Goal: Task Accomplishment & Management: Complete application form

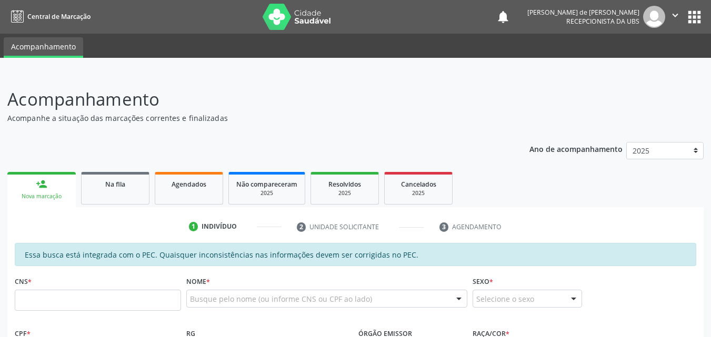
scroll to position [33, 0]
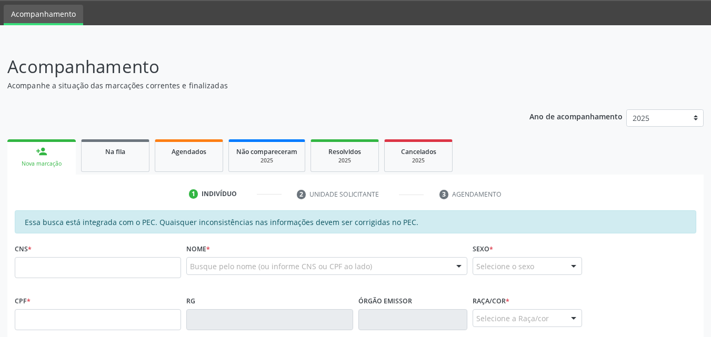
click at [463, 213] on div "Essa busca está integrada com o PEC. Quaisquer inconsistências nas informações …" at bounding box center [356, 222] width 682 height 23
click at [38, 273] on input "text" at bounding box center [98, 267] width 166 height 21
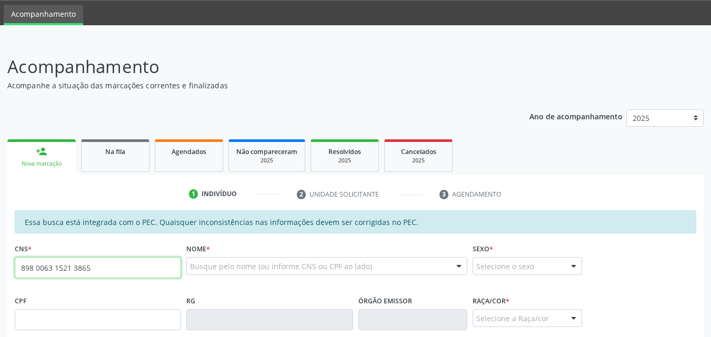
type input "898 0063 1521 3865"
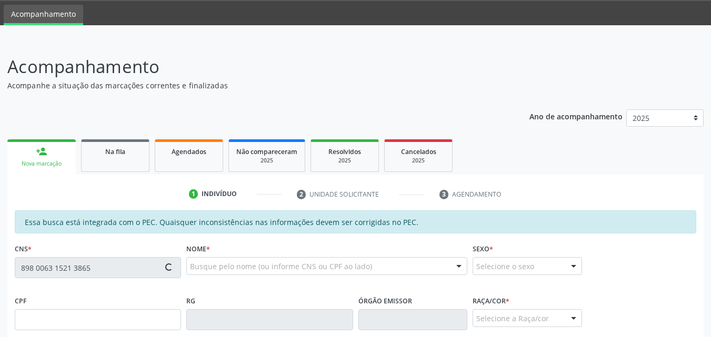
type input "30/12/2022"
type input "[PERSON_NAME]"
type input "[PHONE_NUMBER]"
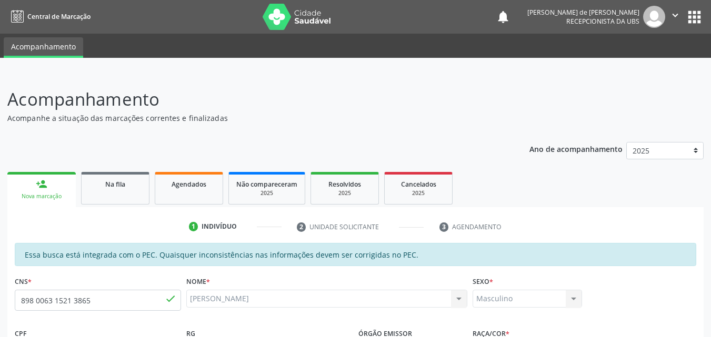
scroll to position [246, 0]
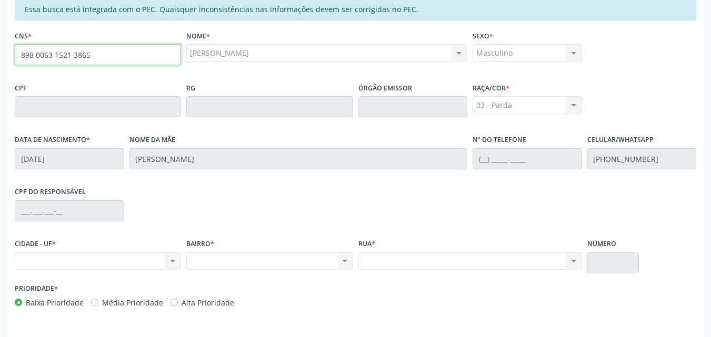
drag, startPoint x: 93, startPoint y: 57, endPoint x: 19, endPoint y: 62, distance: 73.3
click at [19, 62] on input "898 0063 1521 3865" at bounding box center [98, 54] width 166 height 21
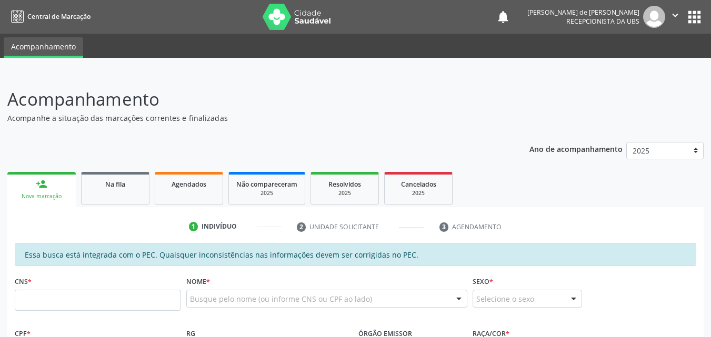
scroll to position [239, 0]
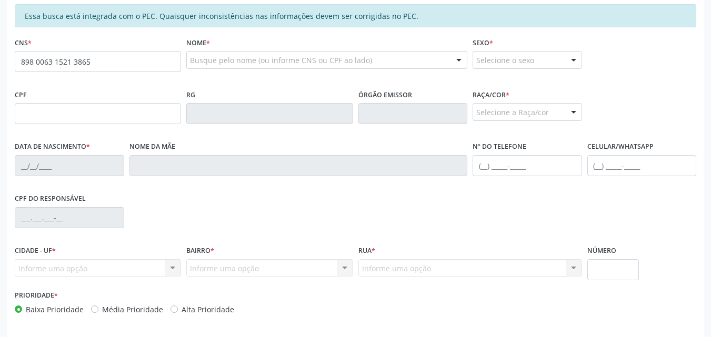
type input "898 0063 1521 3865"
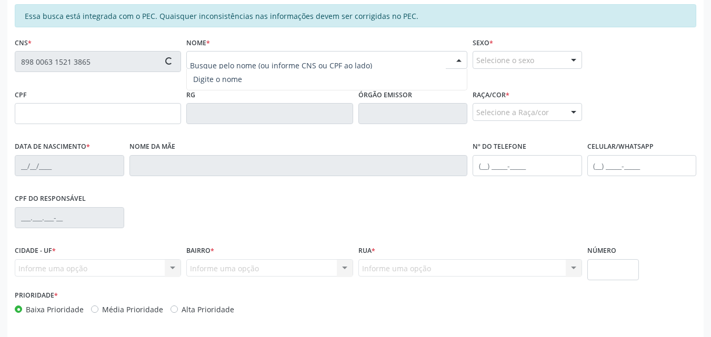
type input "30/12/2022"
type input "Juliane Carnoski de Oliveira"
type input "(69) 99303-8778"
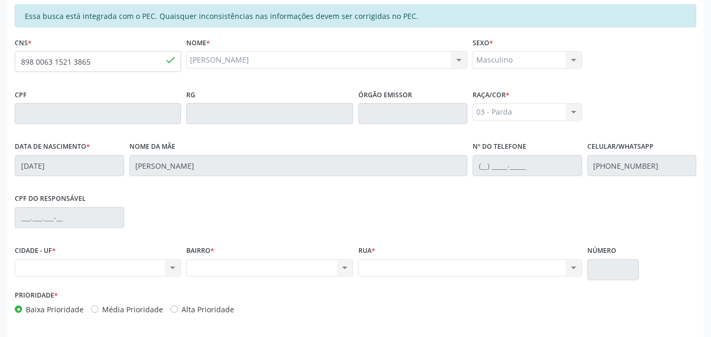
scroll to position [278, 0]
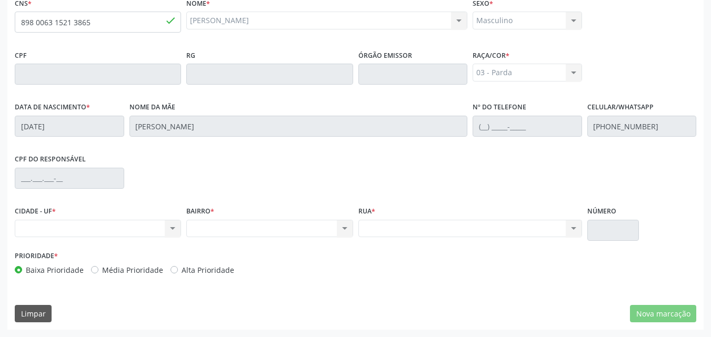
click at [57, 220] on div "Nenhum resultado encontrado para: " " Não há nenhuma opção para ser exibida." at bounding box center [98, 229] width 166 height 18
click at [51, 230] on div "Nenhum resultado encontrado para: " " Não há nenhuma opção para ser exibida." at bounding box center [98, 229] width 166 height 18
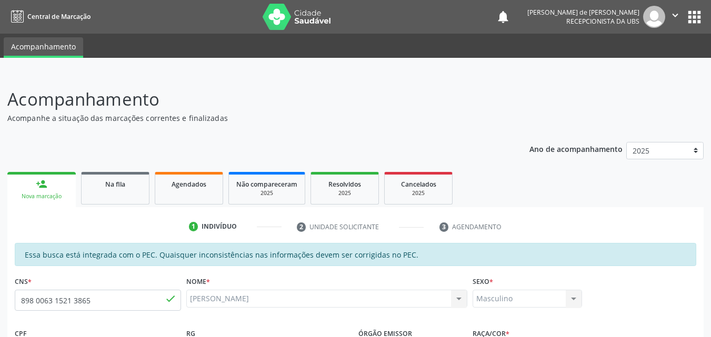
scroll to position [246, 0]
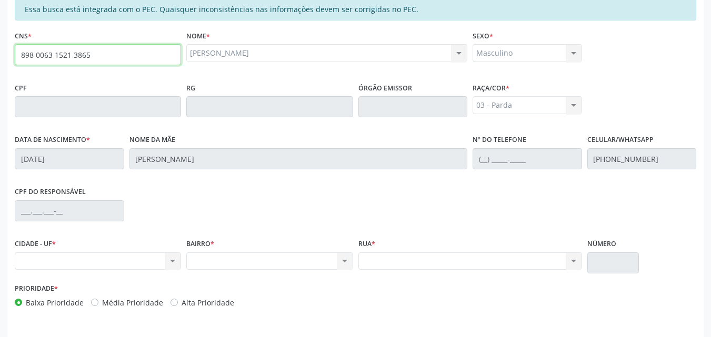
drag, startPoint x: 111, startPoint y: 48, endPoint x: 0, endPoint y: 29, distance: 112.2
click at [0, 28] on div "Acompanhamento Acompanhe a situação das marcações correntes e finalizadas Relat…" at bounding box center [355, 98] width 711 height 543
type input "708 7031 6905 8294"
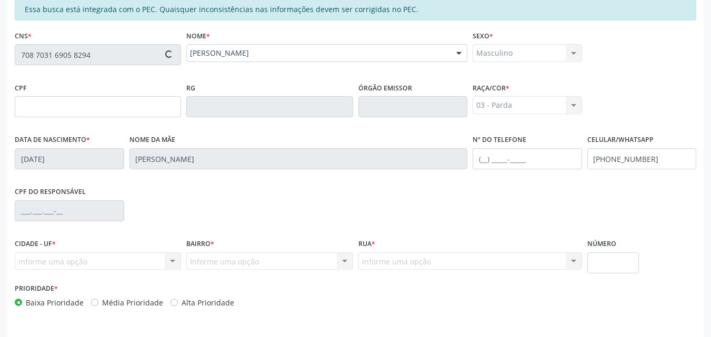
type input "(69) 99303-8778"
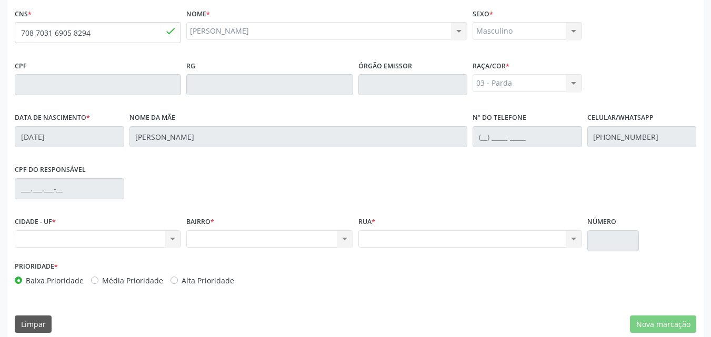
scroll to position [278, 0]
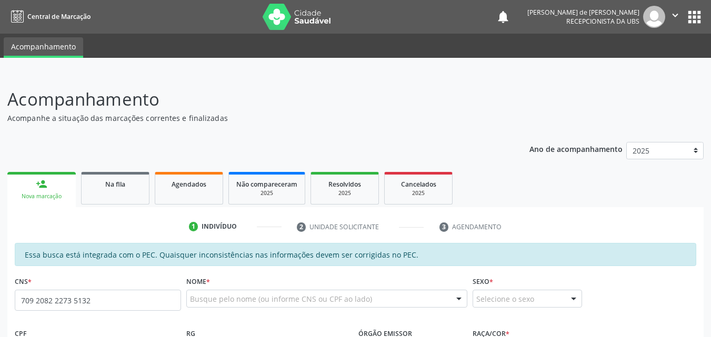
type input "709 2082 2273 5132"
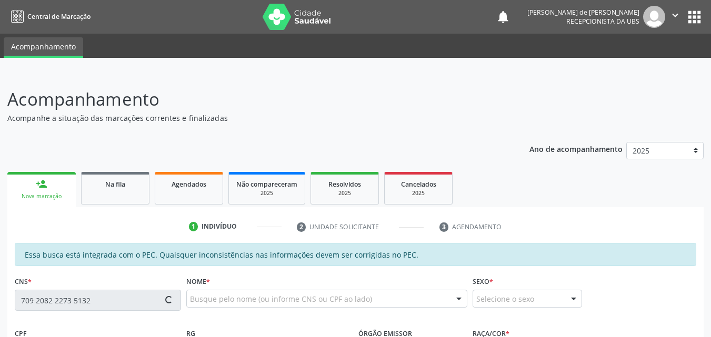
type input "096.710.574-97"
type input "[DATE]"
type input "[PERSON_NAME]"
type input "[PHONE_NUMBER]"
type input "S/N"
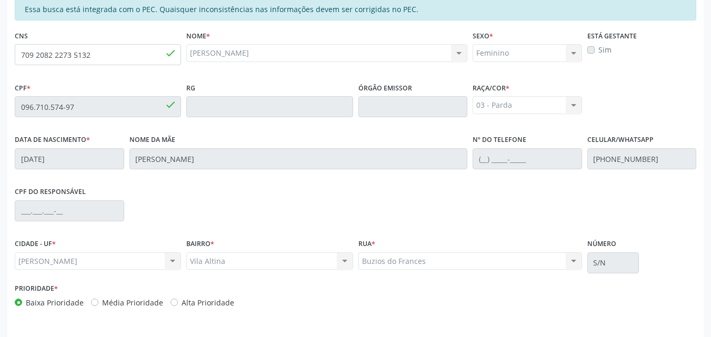
scroll to position [278, 0]
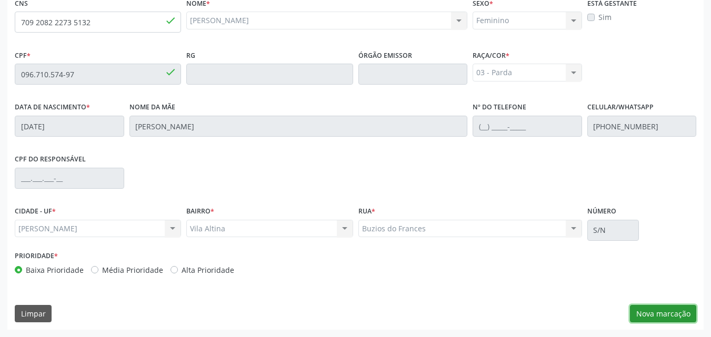
click at [654, 311] on button "Nova marcação" at bounding box center [663, 314] width 66 height 18
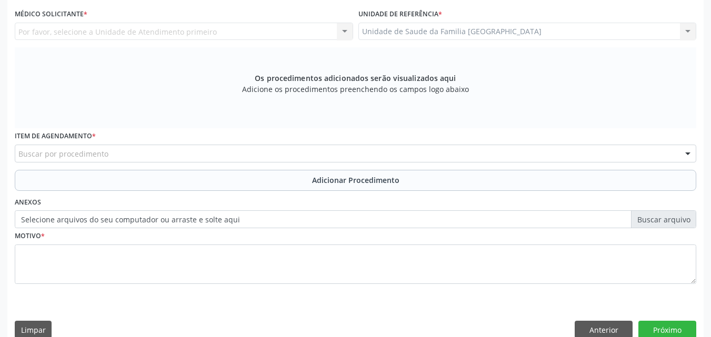
scroll to position [33, 0]
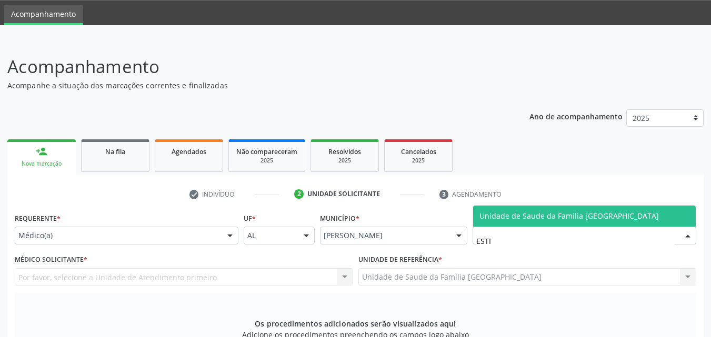
type input "ESTIV"
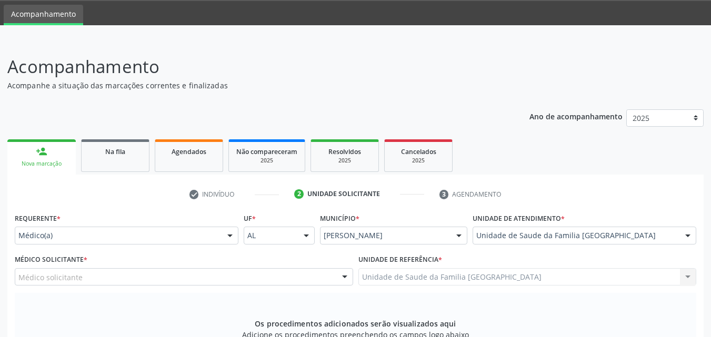
scroll to position [278, 0]
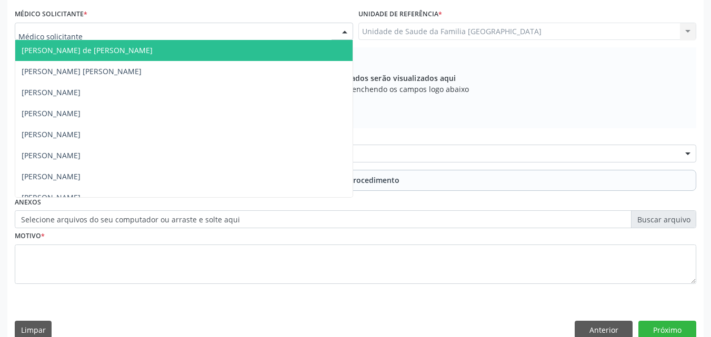
click at [111, 36] on div at bounding box center [184, 32] width 338 height 18
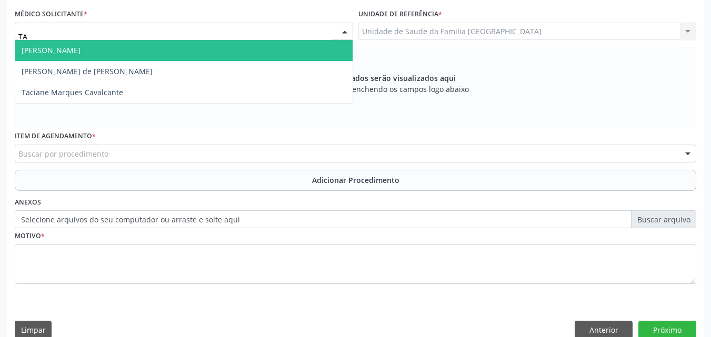
type input "TAC"
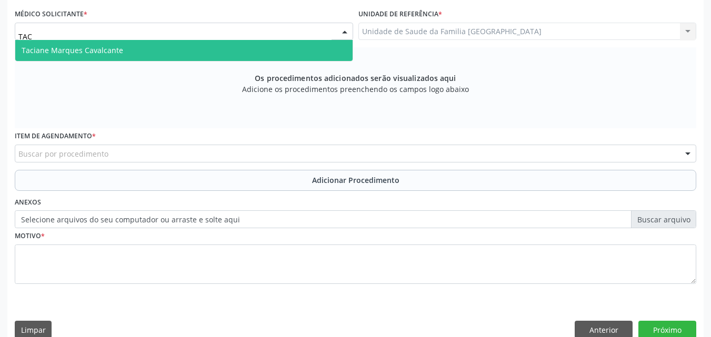
click at [110, 48] on span "Taciane Marques Cavalcante" at bounding box center [73, 50] width 102 height 10
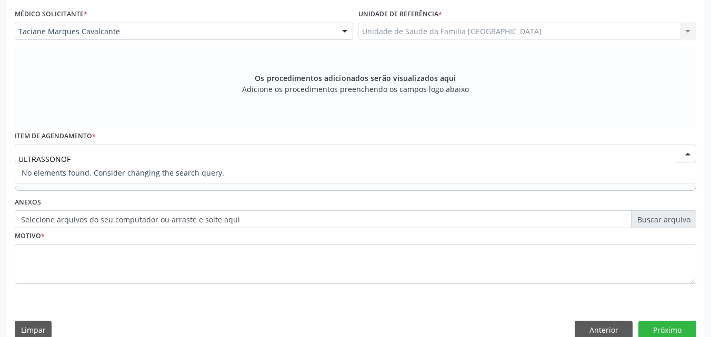
type input "ULTRASSONO"
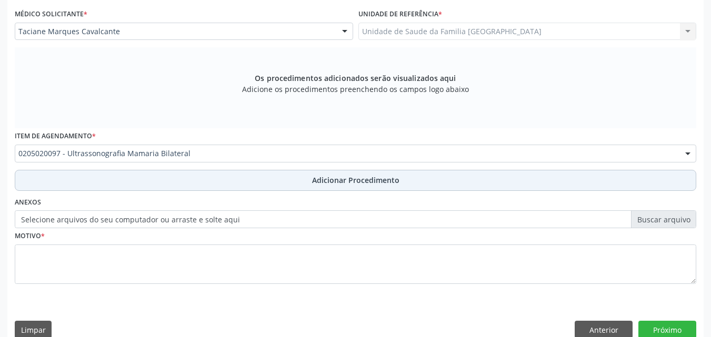
click at [120, 176] on button "Adicionar Procedimento" at bounding box center [356, 180] width 682 height 21
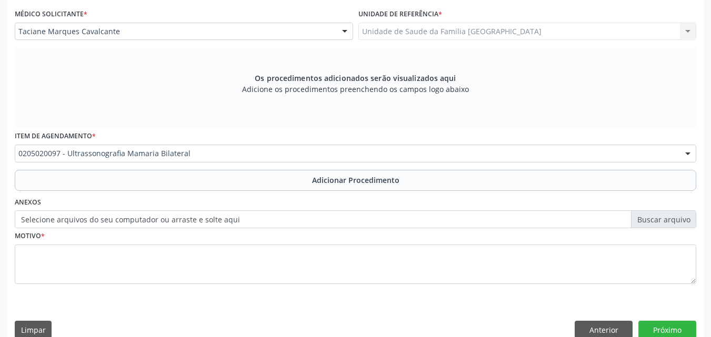
scroll to position [255, 0]
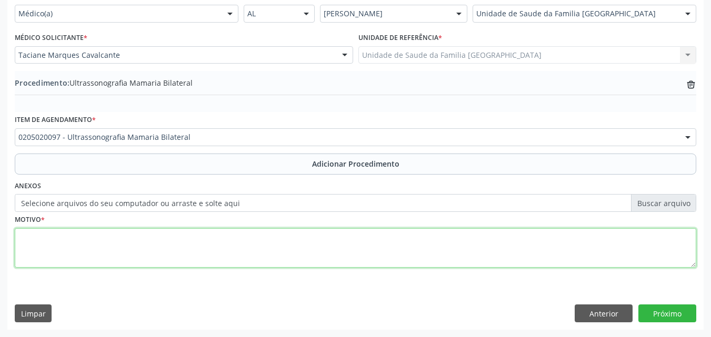
click at [102, 246] on textarea at bounding box center [356, 248] width 682 height 40
type textarea "MASTALGIA A ESQUERDA."
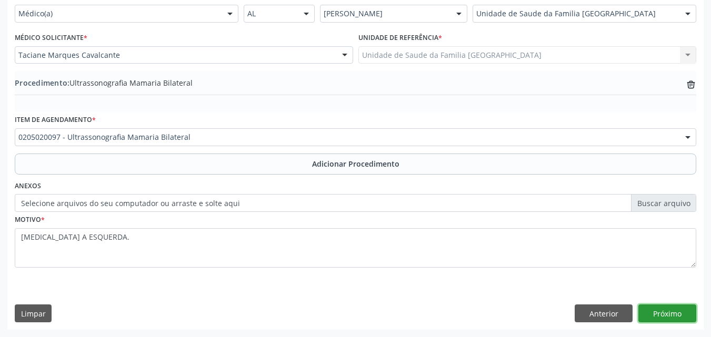
click at [661, 316] on button "Próximo" at bounding box center [667, 314] width 58 height 18
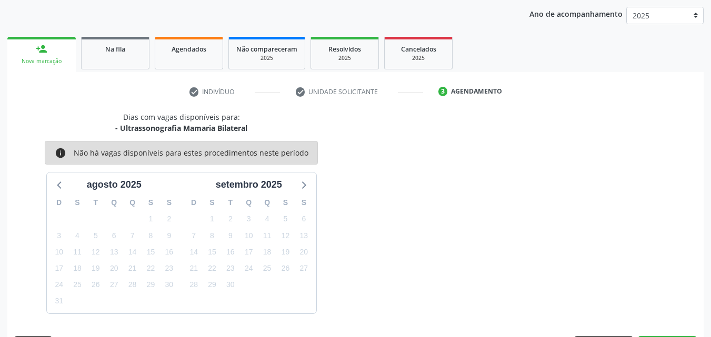
scroll to position [166, 0]
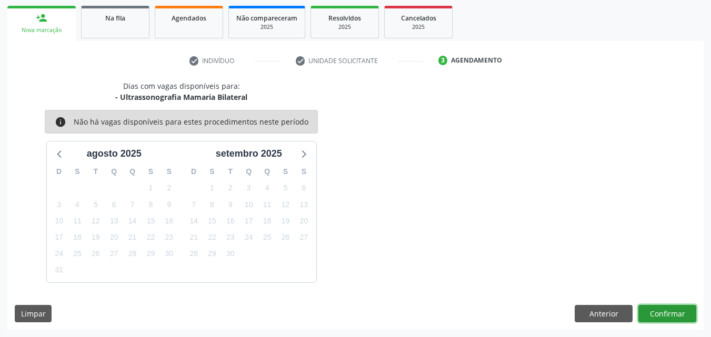
click at [661, 316] on button "Confirmar" at bounding box center [667, 314] width 58 height 18
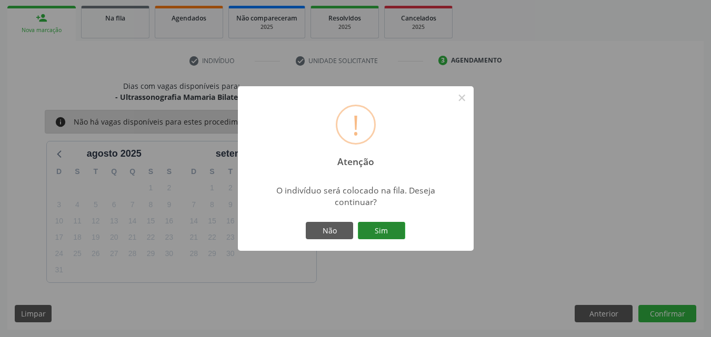
click at [380, 235] on button "Sim" at bounding box center [381, 231] width 47 height 18
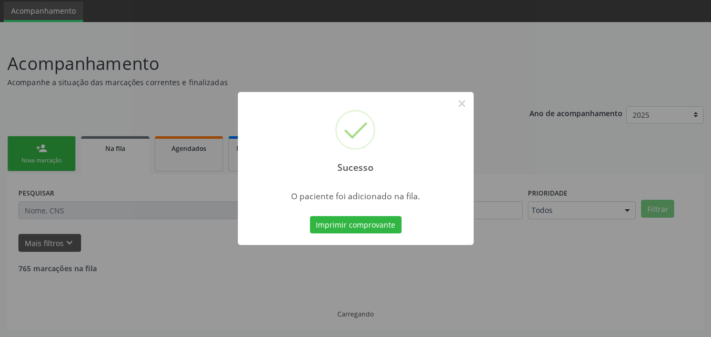
scroll to position [25, 0]
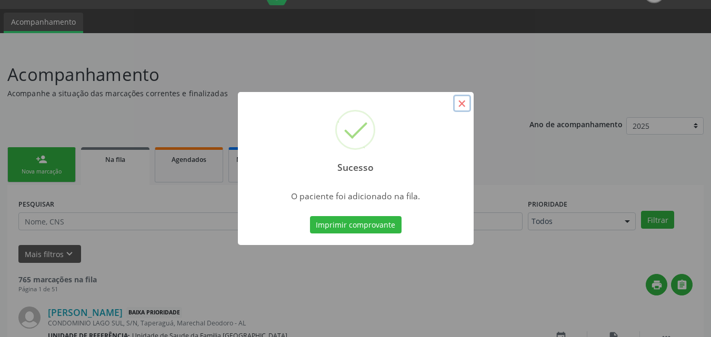
click at [462, 101] on button "×" at bounding box center [462, 104] width 18 height 18
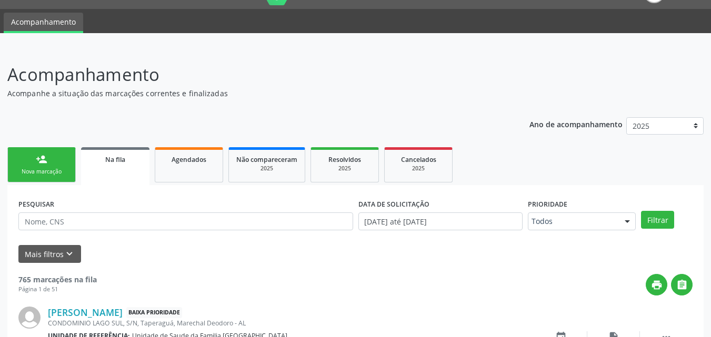
click at [41, 171] on div "Nova marcação" at bounding box center [41, 172] width 53 height 8
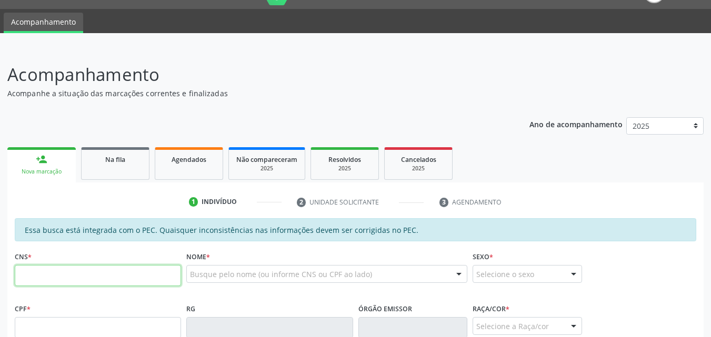
click at [64, 276] on input "text" at bounding box center [98, 275] width 166 height 21
type input "704 0053 9385 7761"
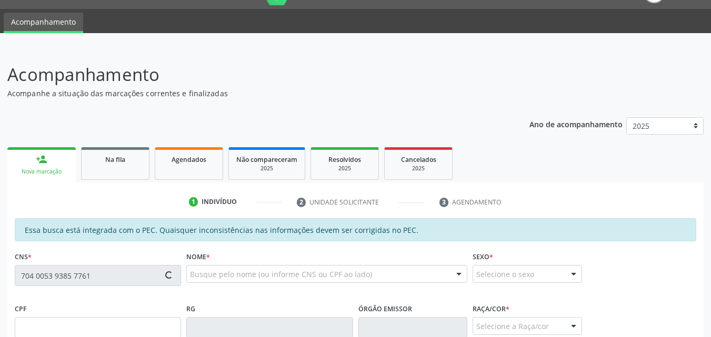
type input "11/08/1987"
type input "Iracema Carnoski"
type input "(69) 99303-8778"
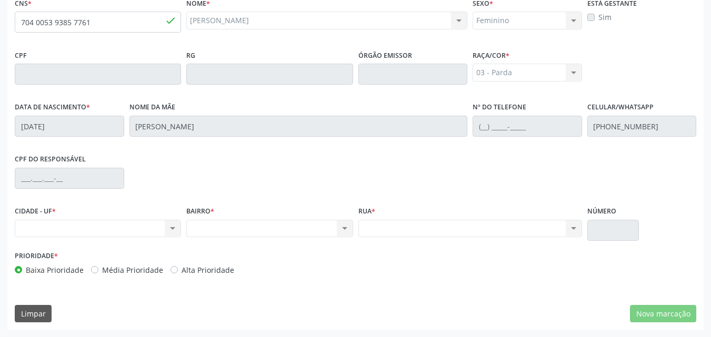
scroll to position [0, 0]
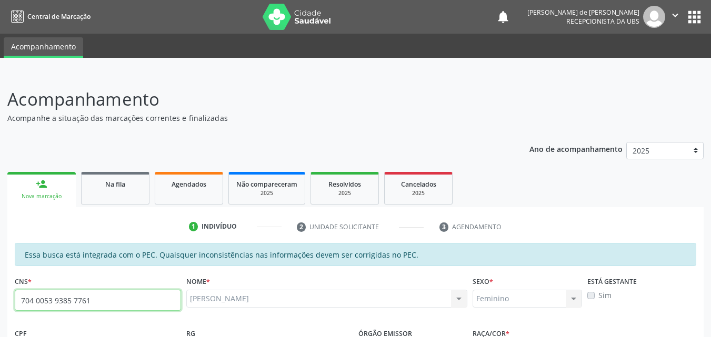
drag, startPoint x: 95, startPoint y: 297, endPoint x: 44, endPoint y: 298, distance: 51.1
click at [0, 1] on div "Central de Marcação notifications Amanda Lais de Araujo dos Santos Recepcionist…" at bounding box center [355, 168] width 711 height 337
type input "7"
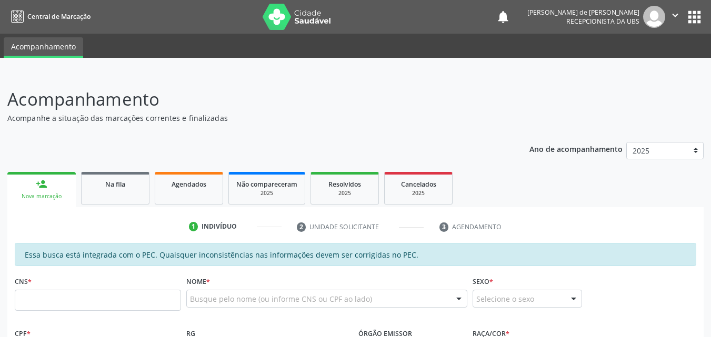
scroll to position [278, 0]
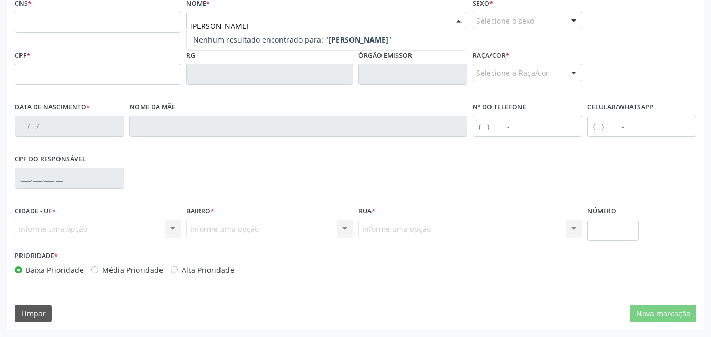
type input "NICOLAS SANTOS MELO"
drag, startPoint x: 170, startPoint y: 30, endPoint x: 148, endPoint y: 29, distance: 21.6
click at [149, 30] on div "CNS * Nome * NICOLAS SANTOS MELO Nenhum resultado encontrado para: " NICOLAS SA…" at bounding box center [355, 21] width 687 height 52
drag, startPoint x: 298, startPoint y: 24, endPoint x: 99, endPoint y: 4, distance: 200.5
click at [108, 4] on div "Essa busca está integrada com o PEC. Quaisquer inconsistências nas informações …" at bounding box center [356, 124] width 682 height 318
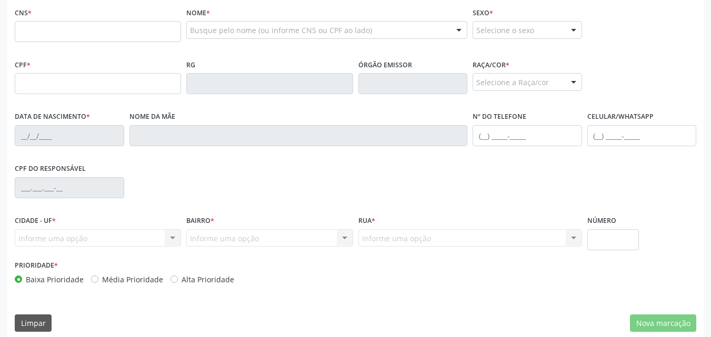
scroll to position [0, 0]
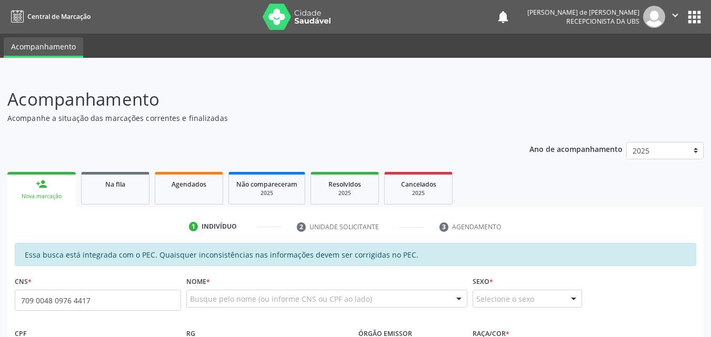
type input "709 0048 0976 4417"
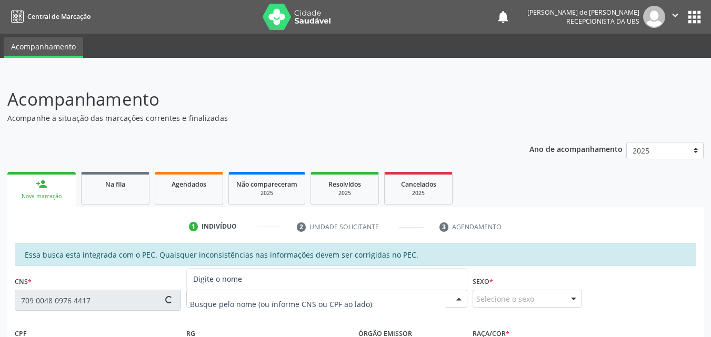
type input "537.801.508-16"
type input "[DATE]"
type input "[PERSON_NAME]"
type input "[PHONE_NUMBER]"
type input "111"
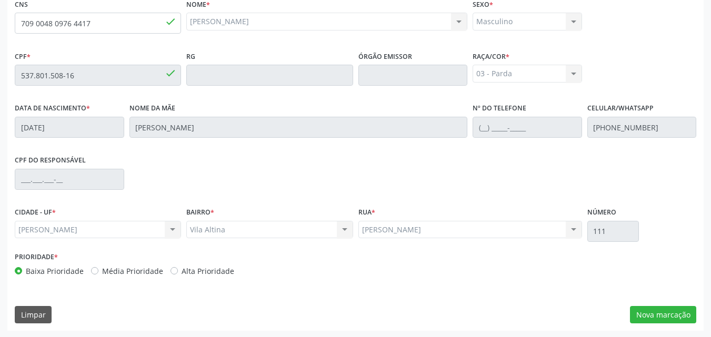
scroll to position [278, 0]
click at [659, 315] on button "Nova marcação" at bounding box center [663, 314] width 66 height 18
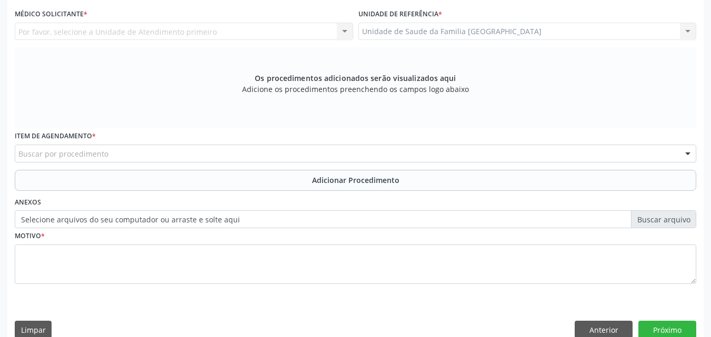
scroll to position [0, 0]
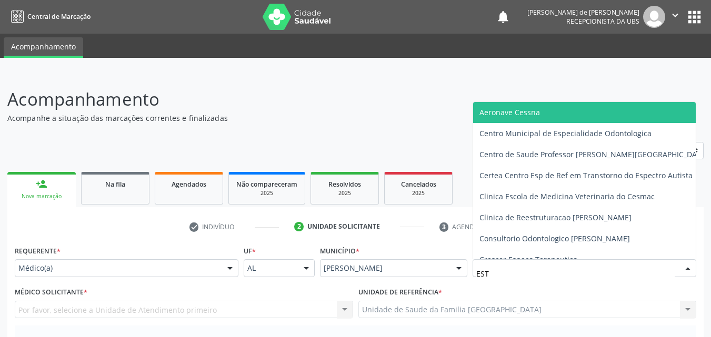
type input "ESTI"
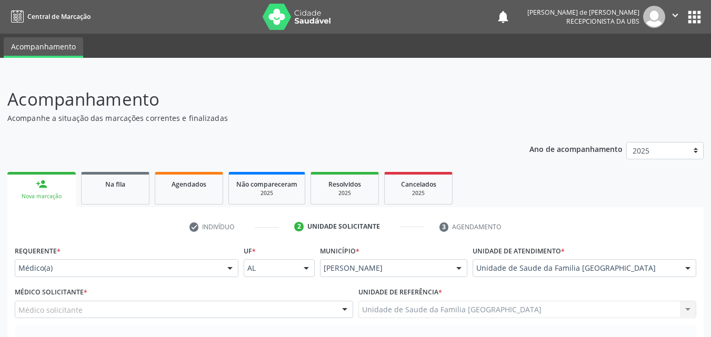
scroll to position [246, 0]
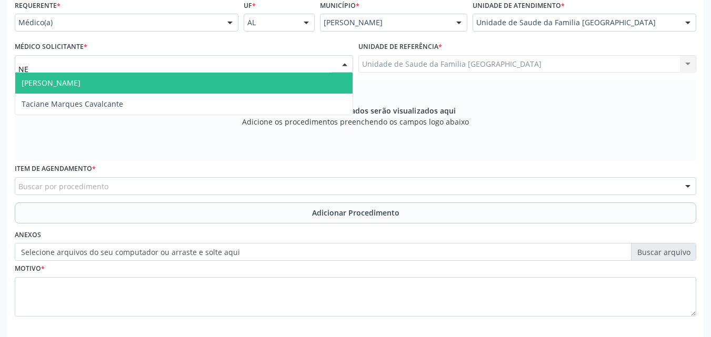
type input "N"
type input "TACI"
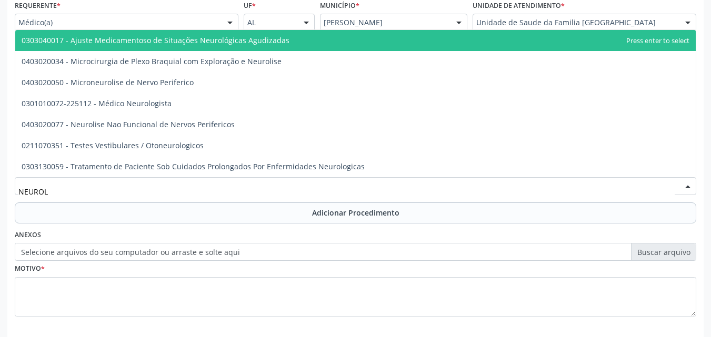
type input "NEUROLO"
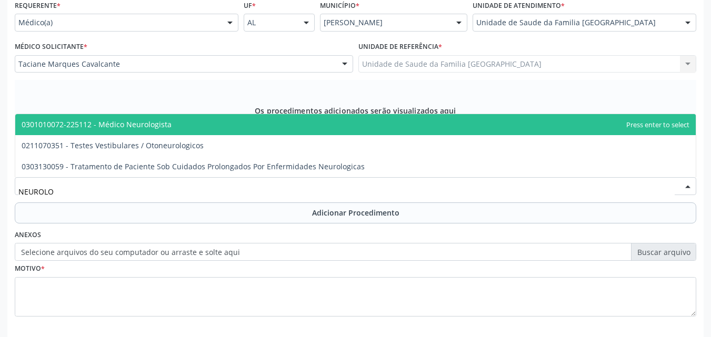
click at [114, 124] on span "0301010072-225112 - Médico Neurologista" at bounding box center [97, 124] width 150 height 10
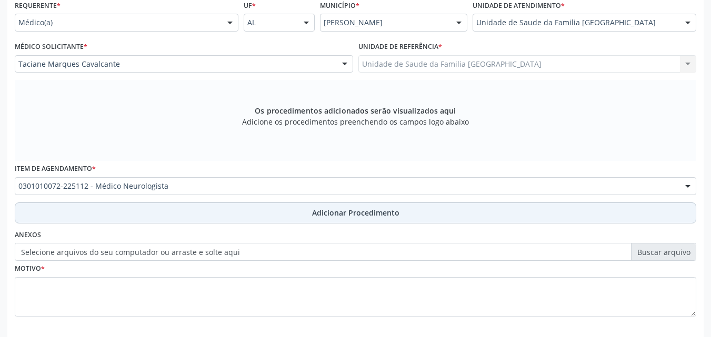
click at [137, 215] on button "Adicionar Procedimento" at bounding box center [356, 213] width 682 height 21
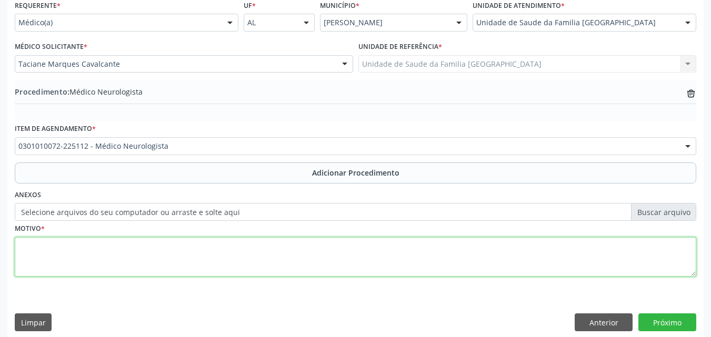
click at [138, 249] on textarea at bounding box center [356, 257] width 682 height 40
type textarea "PARESTESIAS."
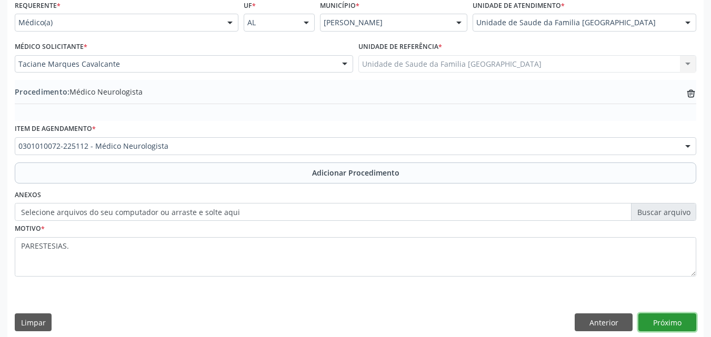
click at [662, 323] on button "Próximo" at bounding box center [667, 323] width 58 height 18
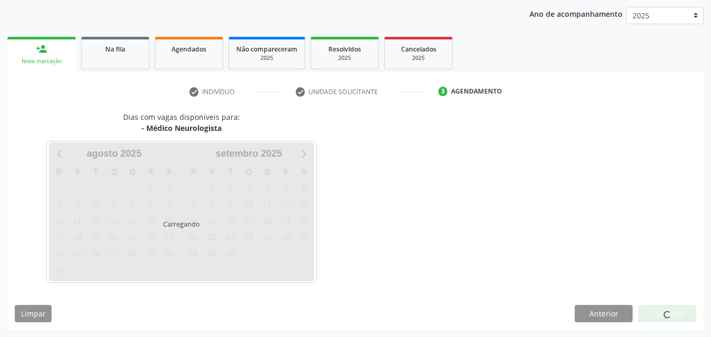
scroll to position [166, 0]
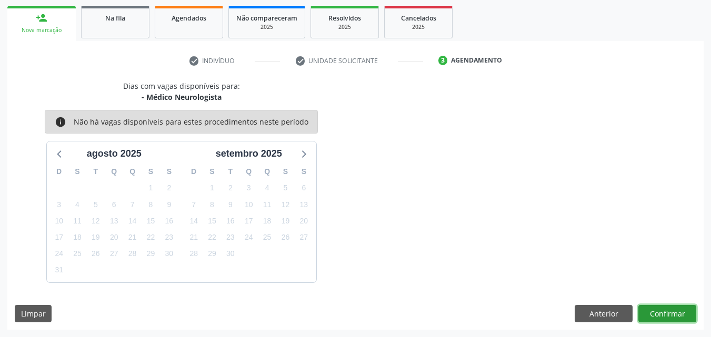
click at [662, 316] on button "Confirmar" at bounding box center [667, 314] width 58 height 18
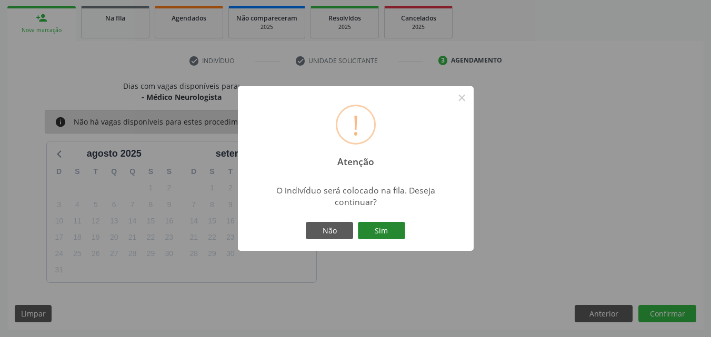
click at [376, 235] on button "Sim" at bounding box center [381, 231] width 47 height 18
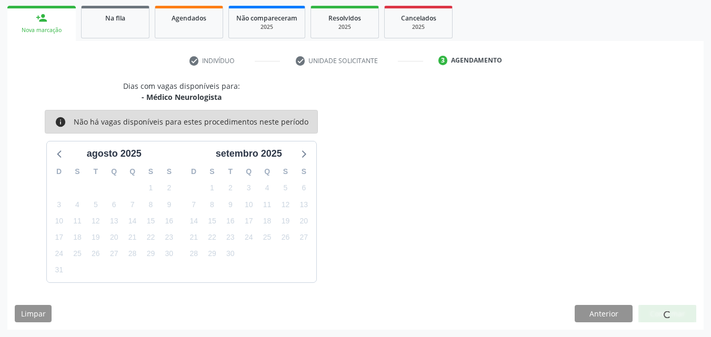
scroll to position [25, 0]
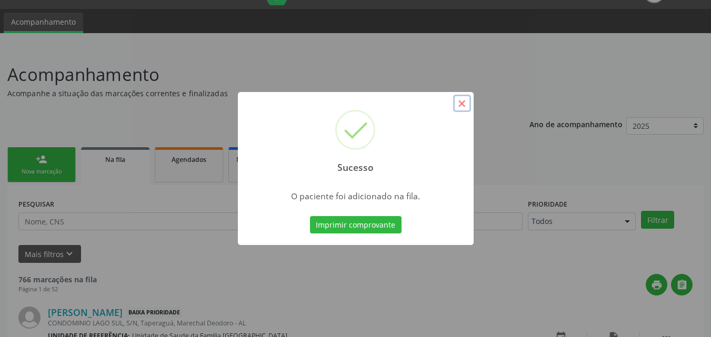
click at [462, 102] on button "×" at bounding box center [462, 104] width 18 height 18
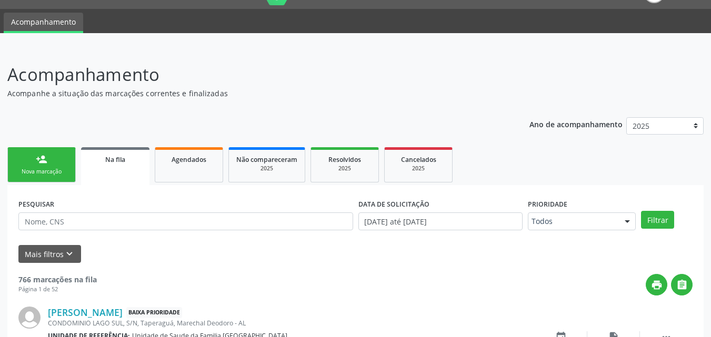
click at [34, 169] on div "Nova marcação" at bounding box center [41, 172] width 53 height 8
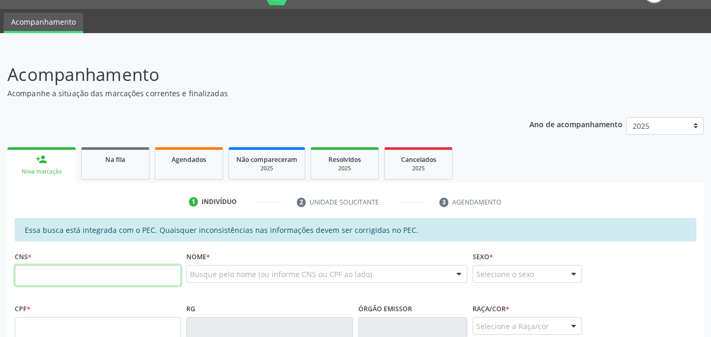
click at [61, 272] on input "text" at bounding box center [98, 275] width 166 height 21
type input "701 8002 1832 1975"
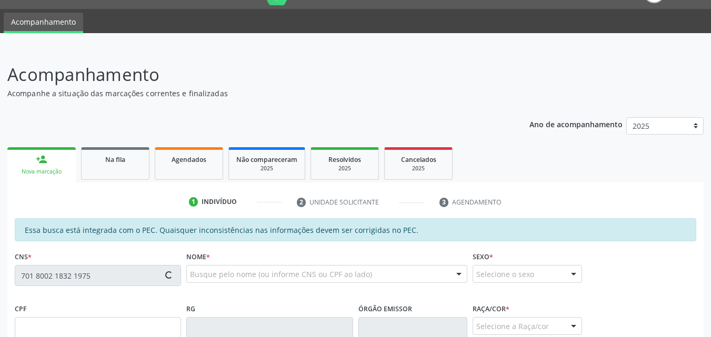
type input "725.417.844-49"
type input "03/06/1967"
type input "Cícera Maria da Conceicao"
type input "(82) 99933-4874"
type input "S/N"
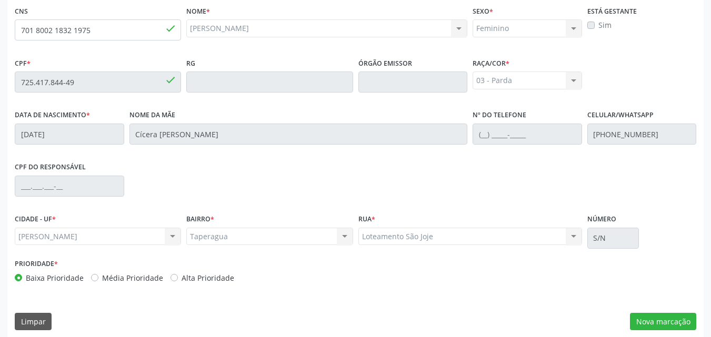
scroll to position [278, 0]
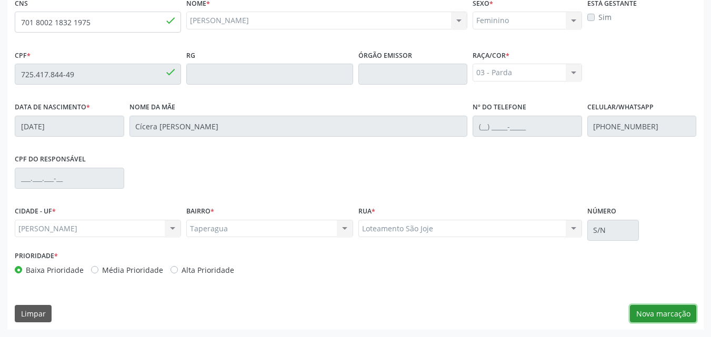
click at [658, 311] on button "Nova marcação" at bounding box center [663, 314] width 66 height 18
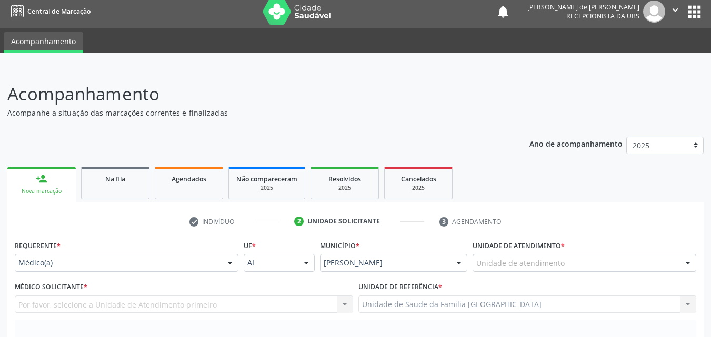
scroll to position [0, 0]
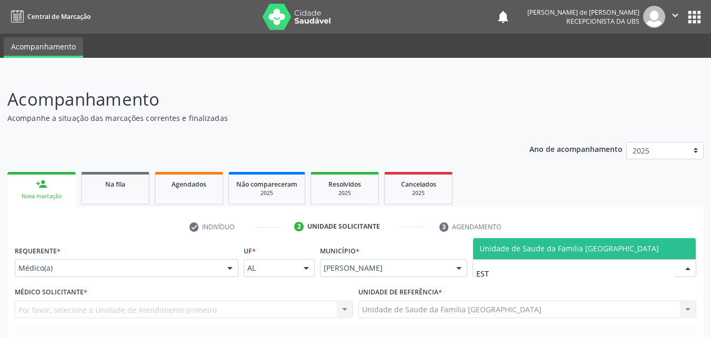
type input "ESTI"
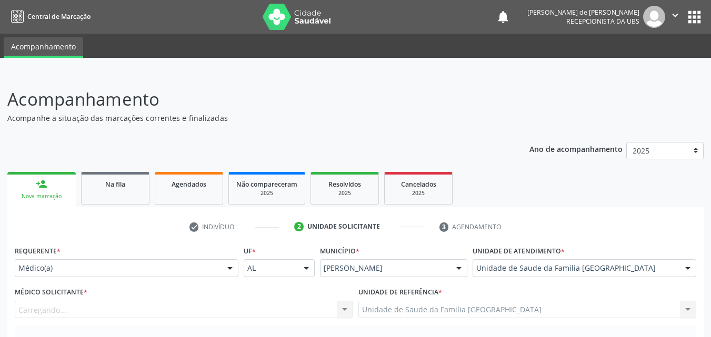
scroll to position [246, 0]
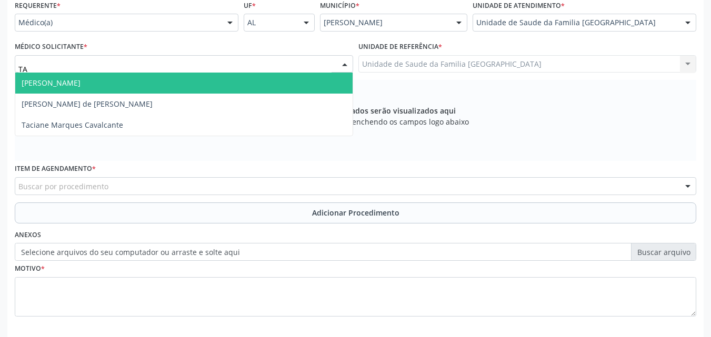
type input "TAC"
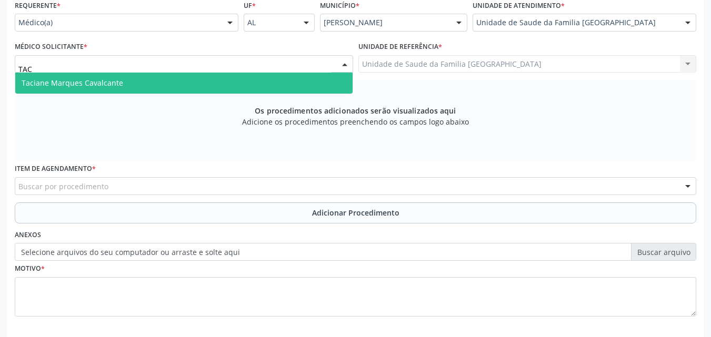
click at [52, 78] on span "Taciane Marques Cavalcante" at bounding box center [73, 83] width 102 height 10
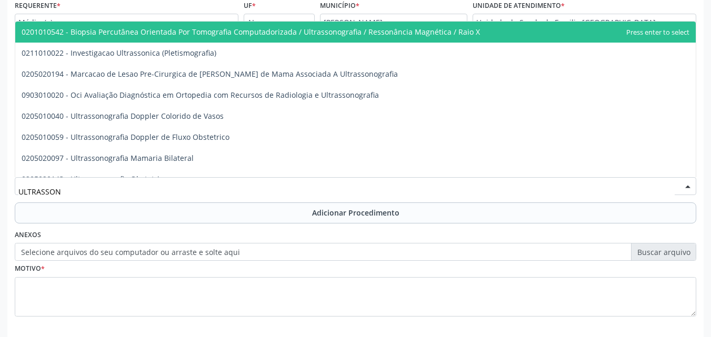
type input "ULTRASSONO"
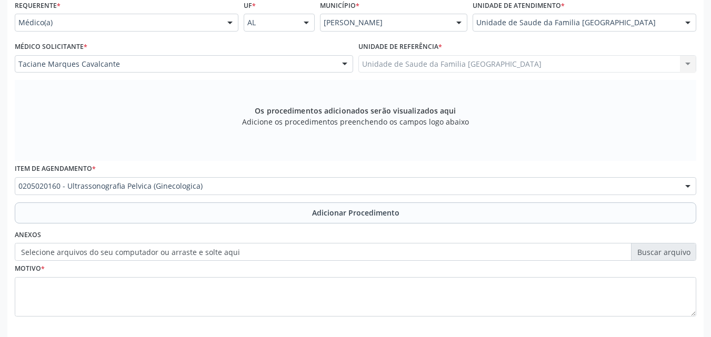
scroll to position [0, 0]
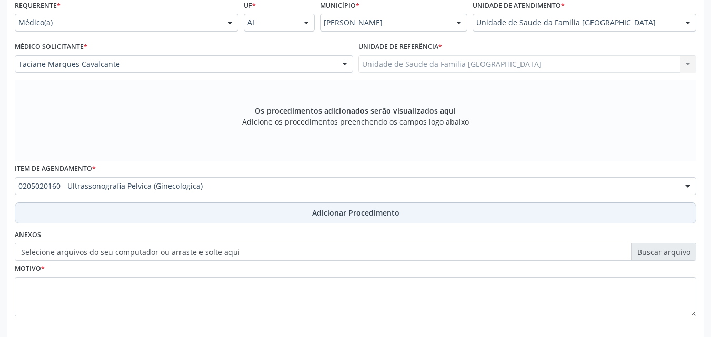
click at [97, 209] on button "Adicionar Procedimento" at bounding box center [356, 213] width 682 height 21
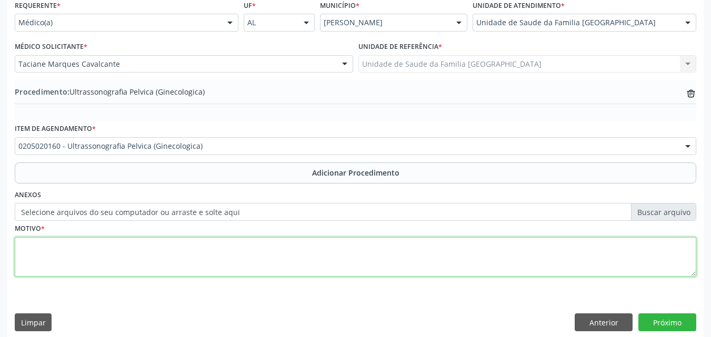
click at [308, 245] on textarea at bounding box center [356, 257] width 682 height 40
type textarea "AVALIAÇÃO CLÍNICA."
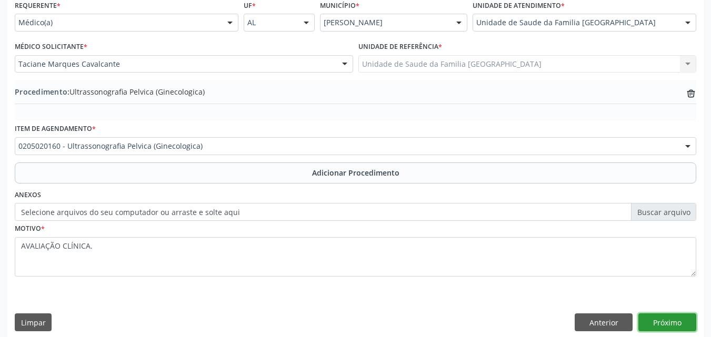
click at [664, 323] on button "Próximo" at bounding box center [667, 323] width 58 height 18
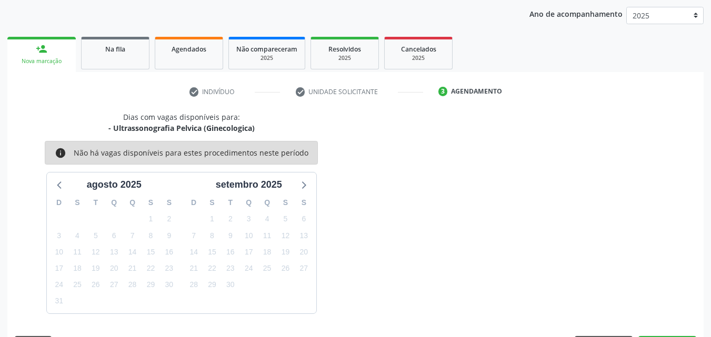
scroll to position [166, 0]
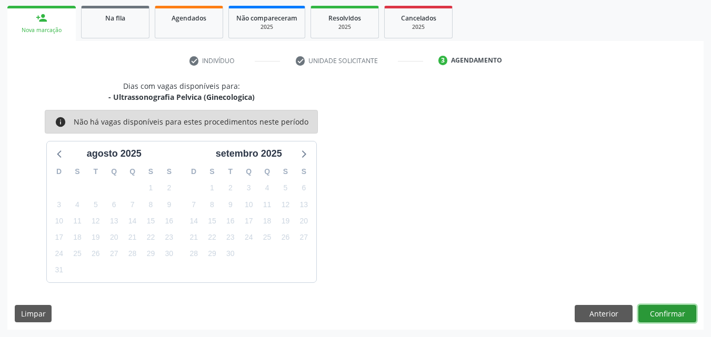
click at [671, 307] on button "Confirmar" at bounding box center [667, 314] width 58 height 18
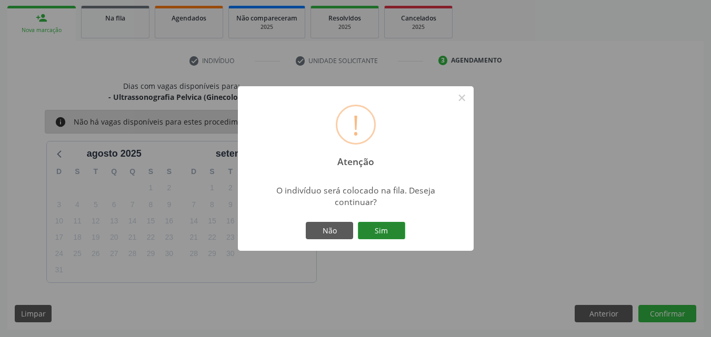
click at [389, 237] on button "Sim" at bounding box center [381, 231] width 47 height 18
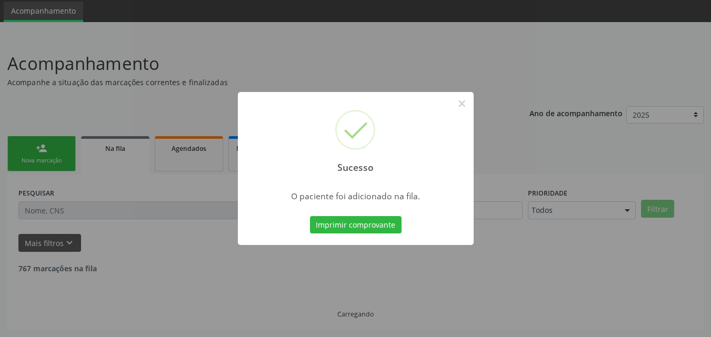
scroll to position [25, 0]
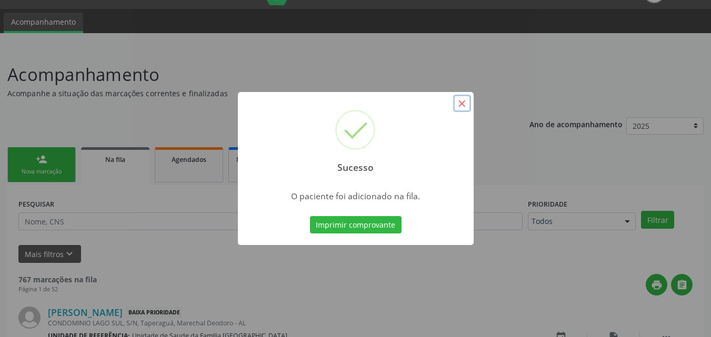
click at [466, 104] on button "×" at bounding box center [462, 104] width 18 height 18
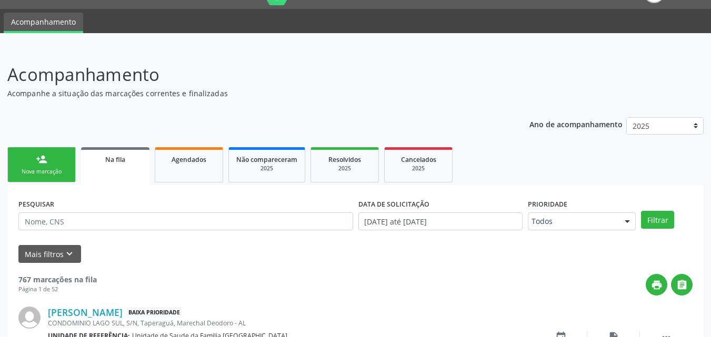
click at [42, 161] on div "person_add" at bounding box center [42, 160] width 12 height 12
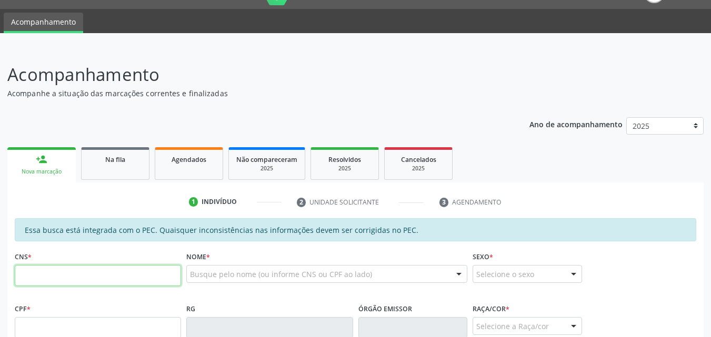
click at [58, 273] on input "text" at bounding box center [98, 275] width 166 height 21
type input "704 2037 9085 7586"
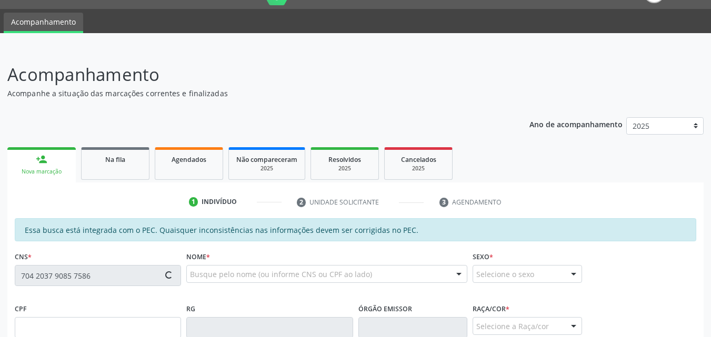
type input "062.603.464-76"
type input "03/02/1971"
type input "Maria Gedalva Nascimento"
type input "(82) 9410-1877"
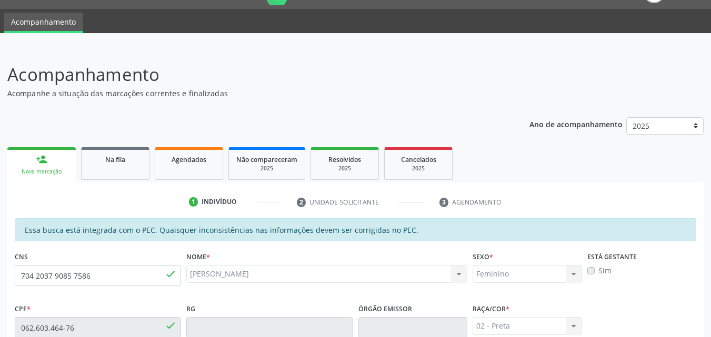
scroll to position [278, 0]
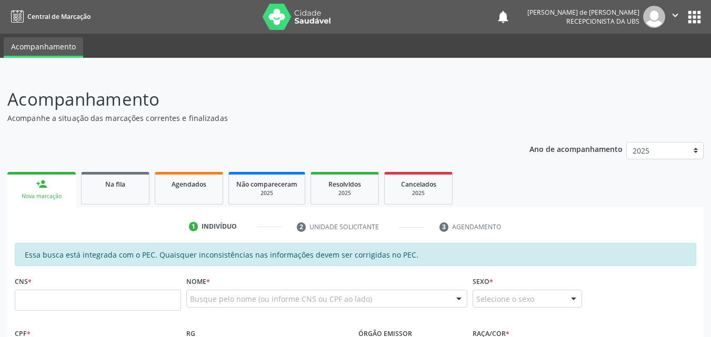
scroll to position [246, 0]
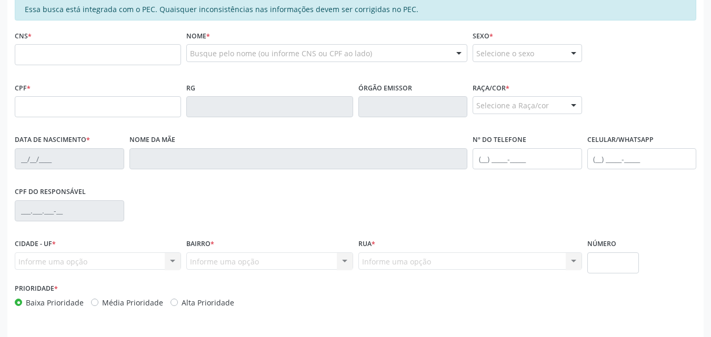
click at [37, 64] on input "text" at bounding box center [98, 54] width 166 height 21
type input "1"
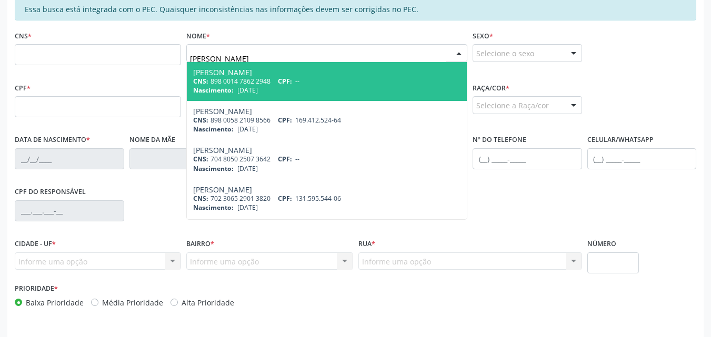
type input "ANGELINA SANTOS"
type input "898 0014 7862 2948"
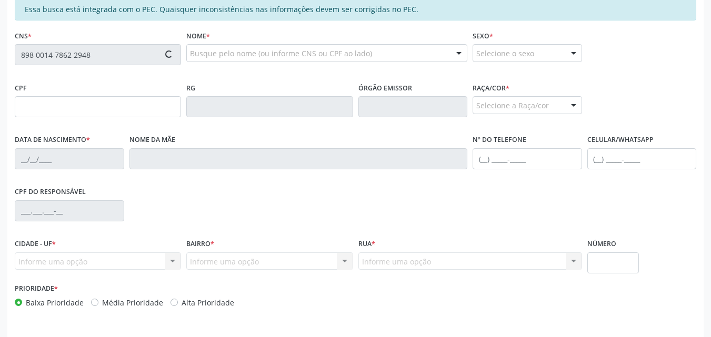
type input "11/04/2014"
type input "Cristiana Barboza Fernandes"
type input "(82) 99955-1609"
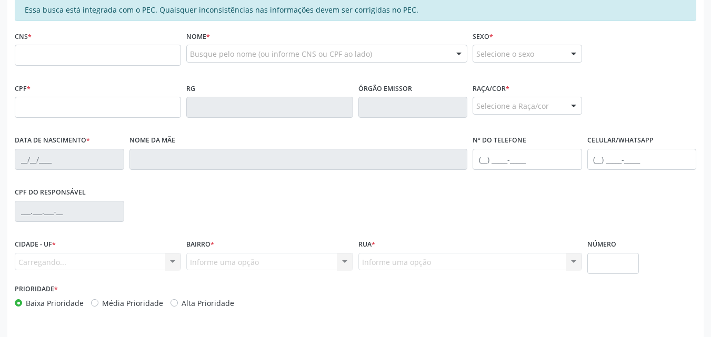
scroll to position [246, 0]
